Goal: Book appointment/travel/reservation

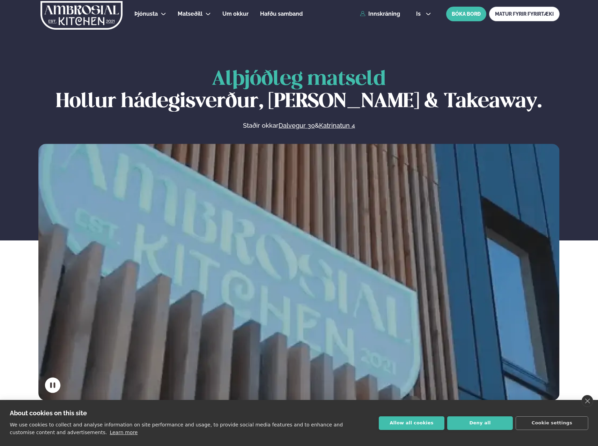
scroll to position [314, 0]
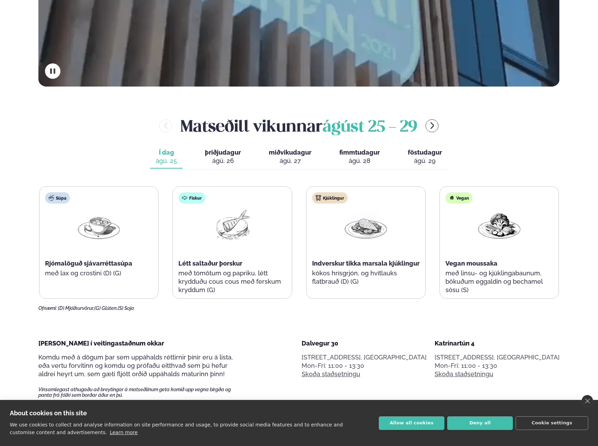
click at [227, 148] on button "þriðjudagur þri. ágú. 26" at bounding box center [222, 156] width 47 height 23
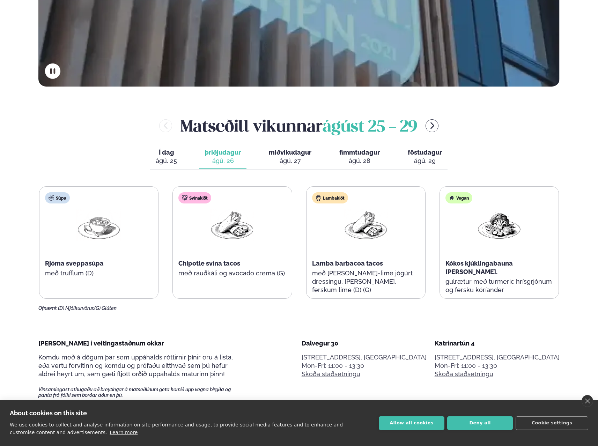
click at [287, 154] on span "miðvikudagur" at bounding box center [290, 152] width 43 height 7
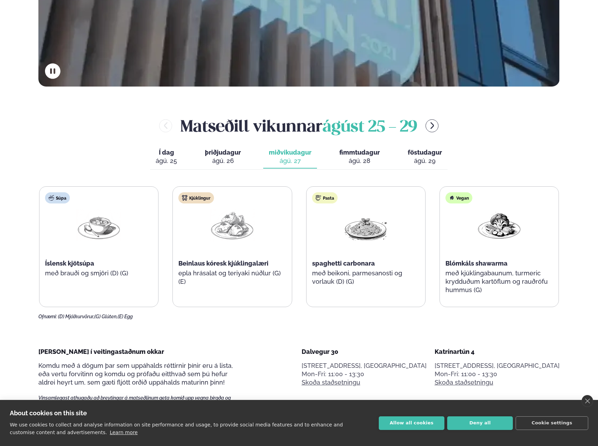
click at [359, 158] on div "ágú. 28" at bounding box center [359, 161] width 40 height 8
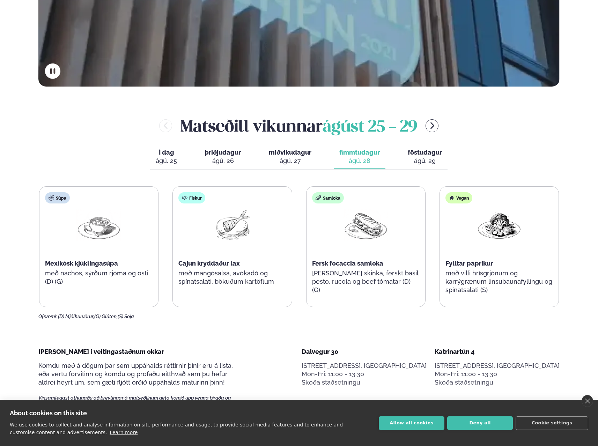
click at [419, 157] on div "ágú. 29" at bounding box center [424, 161] width 34 height 8
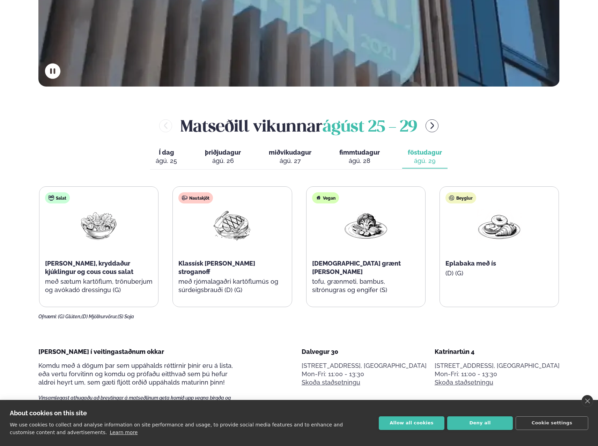
click at [286, 159] on div "ágú. 27" at bounding box center [290, 161] width 43 height 8
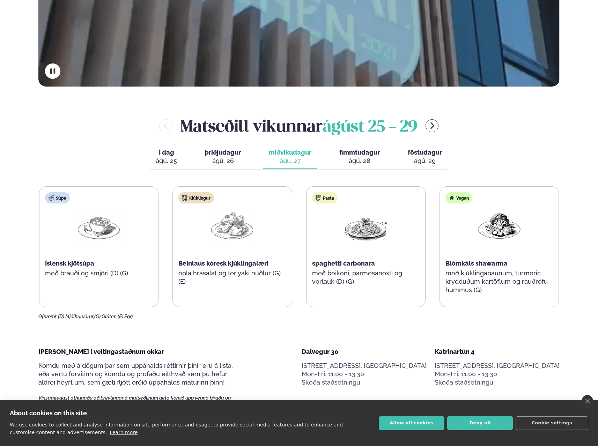
click at [241, 158] on button "þriðjudagur þri. ágú. 26" at bounding box center [222, 156] width 47 height 23
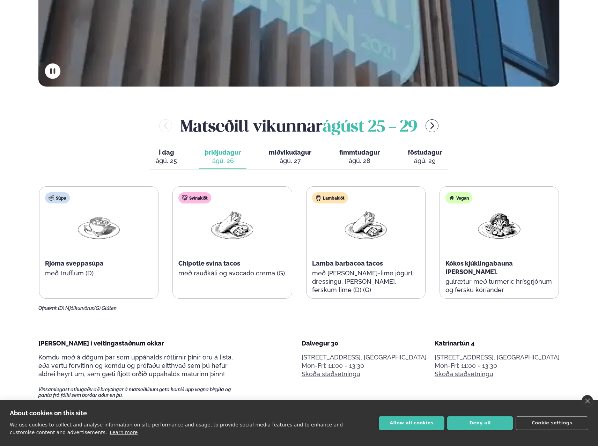
click at [295, 157] on div "ágú. 27" at bounding box center [290, 161] width 43 height 8
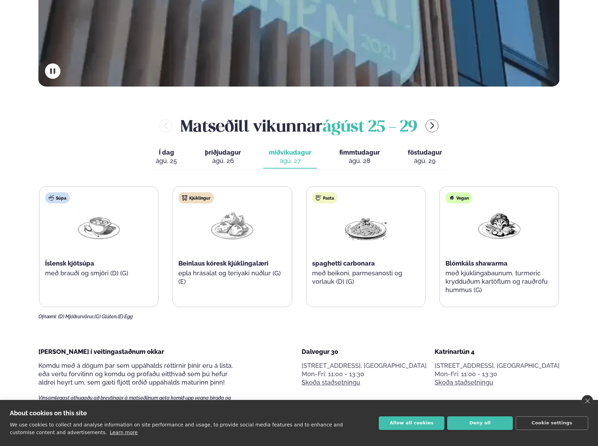
click at [230, 157] on div "ágú. 26" at bounding box center [223, 161] width 36 height 8
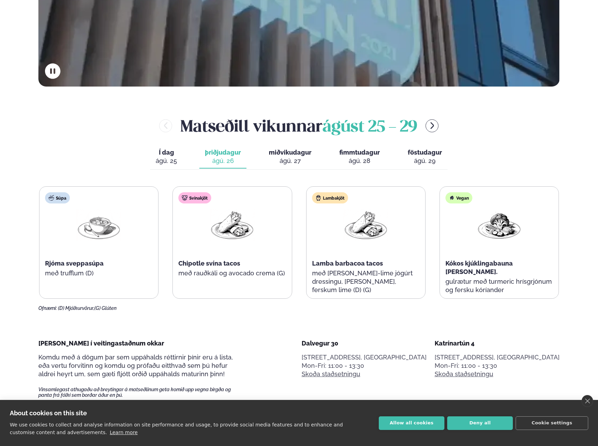
click at [296, 158] on div "ágú. 27" at bounding box center [290, 161] width 43 height 8
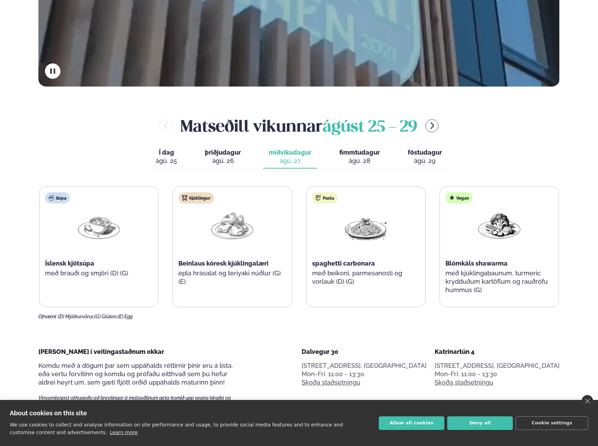
click at [369, 158] on div "ágú. 28" at bounding box center [359, 161] width 40 height 8
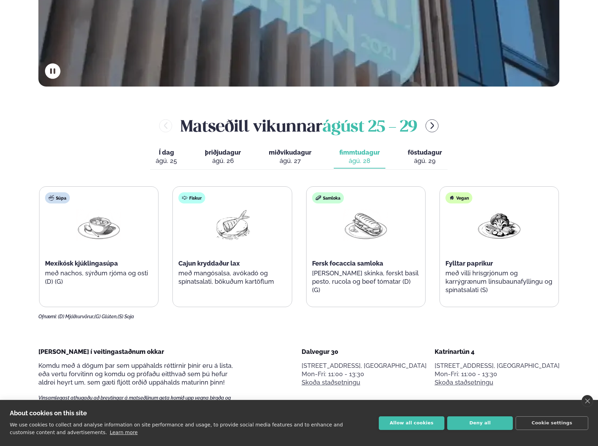
click at [408, 157] on div "ágú. 29" at bounding box center [424, 161] width 34 height 8
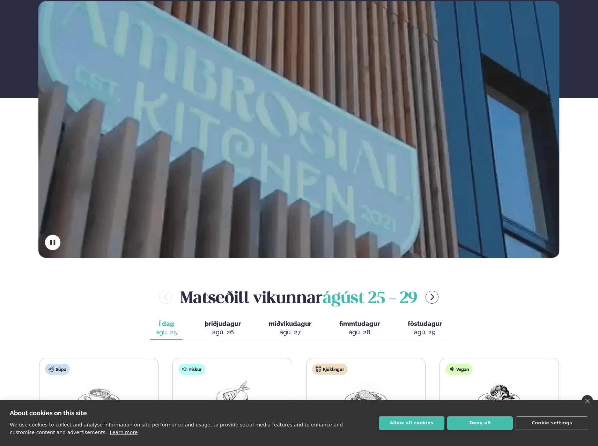
scroll to position [314, 0]
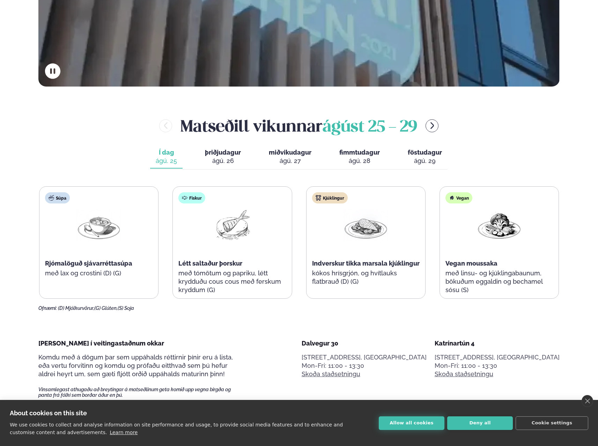
click at [417, 423] on button "Allow all cookies" at bounding box center [411, 423] width 66 height 14
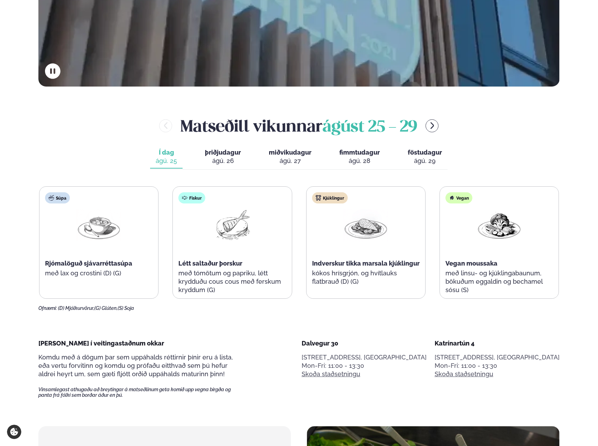
click at [219, 163] on div "ágú. 26" at bounding box center [223, 161] width 36 height 8
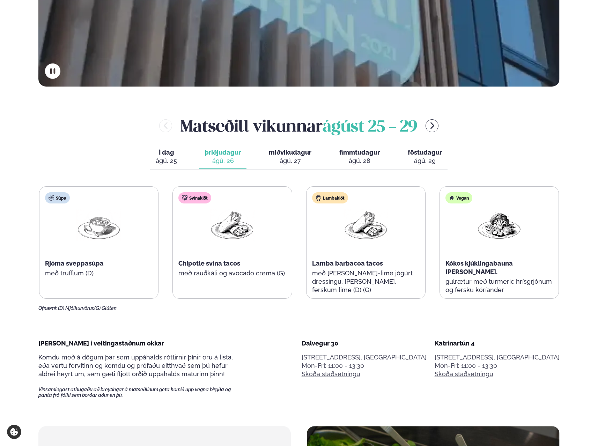
click at [279, 155] on span "miðvikudagur" at bounding box center [290, 152] width 43 height 7
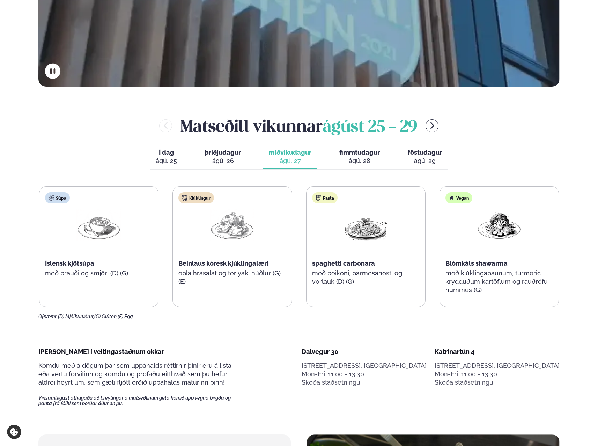
click at [340, 158] on div "ágú. 28" at bounding box center [359, 161] width 40 height 8
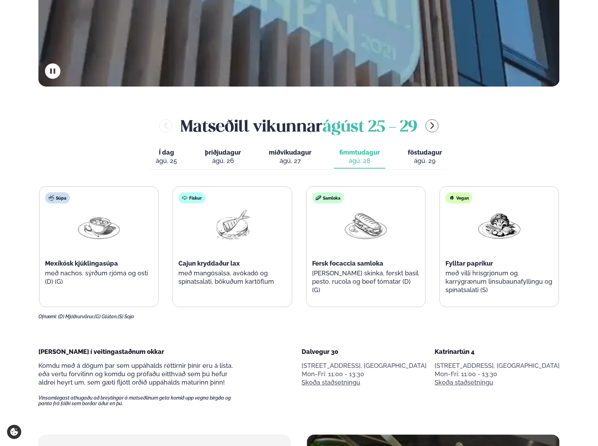
click at [294, 158] on div "ágú. 27" at bounding box center [290, 161] width 43 height 8
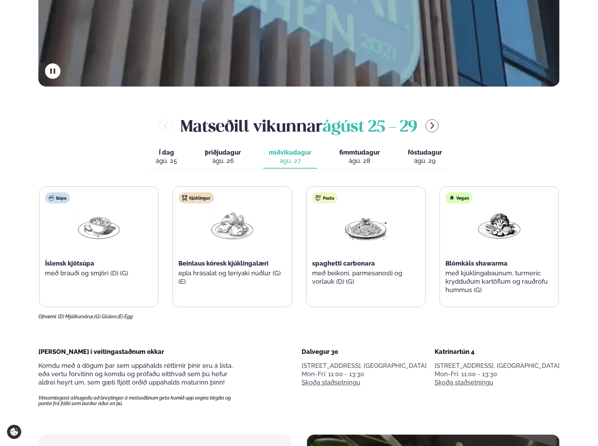
click at [220, 155] on span "þriðjudagur" at bounding box center [223, 152] width 36 height 7
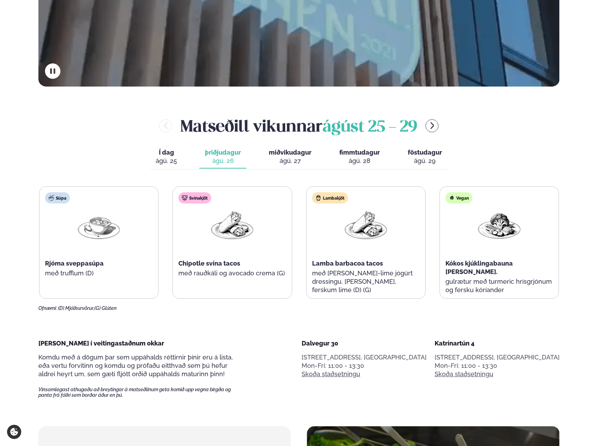
click at [274, 149] on span "miðvikudagur" at bounding box center [290, 152] width 43 height 7
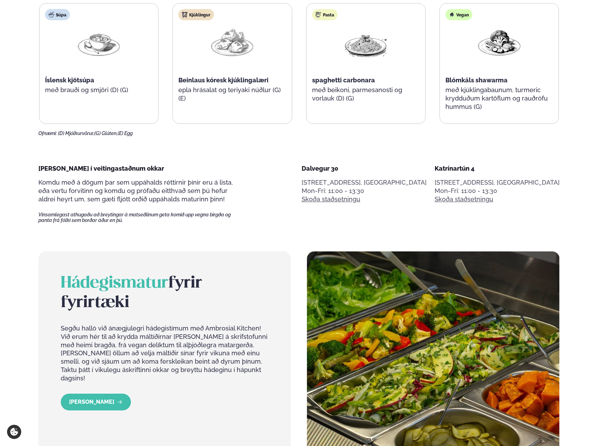
scroll to position [628, 0]
